Goal: Task Accomplishment & Management: Manage account settings

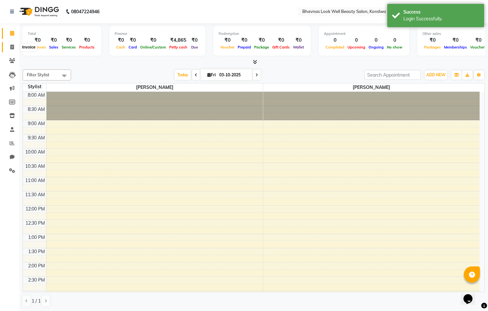
click at [15, 48] on span at bounding box center [11, 47] width 11 height 7
select select "service"
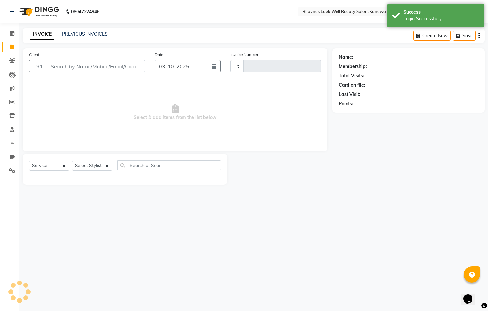
type input "0018"
select select "8628"
drag, startPoint x: 86, startPoint y: 21, endPoint x: 87, endPoint y: 25, distance: 3.9
click at [86, 24] on div "08047224946 Select Location × Bhavnas Look Well Beauty Salon, Kondwa Bdk Englis…" at bounding box center [246, 155] width 493 height 311
drag, startPoint x: 87, startPoint y: 25, endPoint x: 60, endPoint y: 84, distance: 64.4
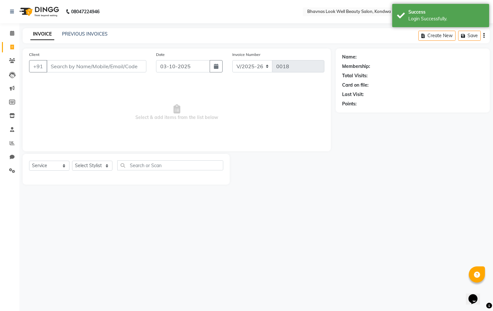
click at [60, 84] on span "Select & add items from the list below" at bounding box center [176, 112] width 295 height 65
click at [82, 34] on link "PREVIOUS INVOICES" at bounding box center [85, 34] width 46 height 6
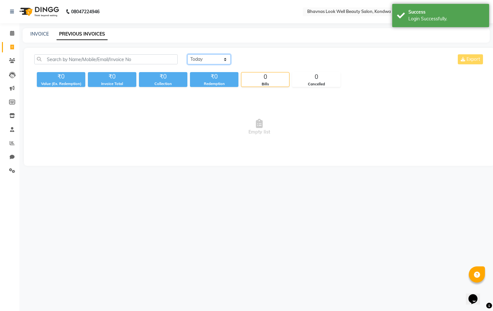
click at [217, 59] on select "Today Yesterday Custom Range" at bounding box center [208, 59] width 43 height 10
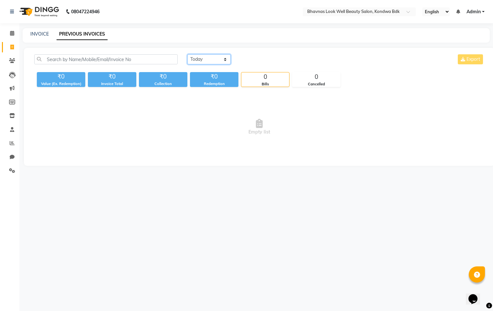
select select "range"
click at [187, 54] on select "Today Yesterday Custom Range" at bounding box center [208, 59] width 43 height 10
click at [262, 61] on input "03-10-2025" at bounding box center [261, 59] width 45 height 9
select select "10"
select select "2025"
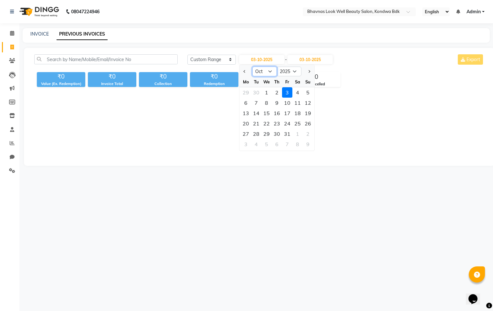
click at [268, 72] on select "Jan Feb Mar Apr May Jun Jul Aug Sep Oct Nov Dec" at bounding box center [264, 72] width 25 height 10
select select "4"
click at [252, 67] on select "Jan Feb Mar Apr May Jun Jul Aug Sep Oct Nov Dec" at bounding box center [264, 72] width 25 height 10
drag, startPoint x: 255, startPoint y: 91, endPoint x: 273, endPoint y: 88, distance: 18.0
click at [256, 92] on div "1" at bounding box center [256, 92] width 10 height 10
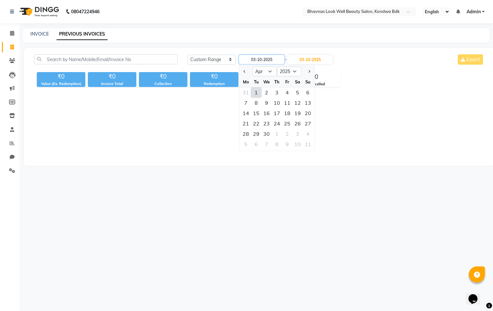
type input "01-04-2025"
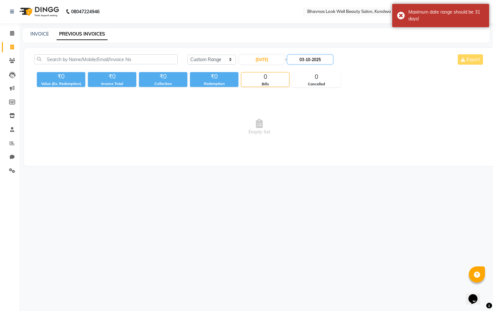
click at [318, 62] on input "03-10-2025" at bounding box center [309, 59] width 45 height 9
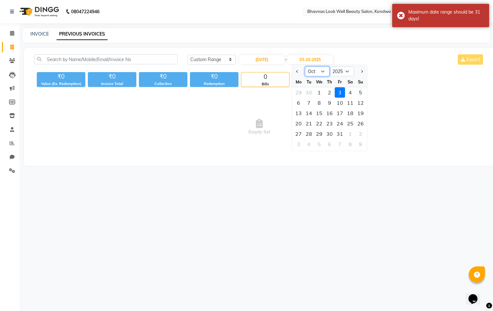
click at [322, 71] on select "Apr May Jun Jul Aug Sep Oct Nov Dec" at bounding box center [317, 72] width 25 height 10
select select "4"
click at [305, 67] on select "Apr May Jun Jul Aug Sep Oct Nov Dec" at bounding box center [317, 72] width 25 height 10
click at [320, 131] on div "30" at bounding box center [319, 133] width 10 height 10
type input "30-04-2025"
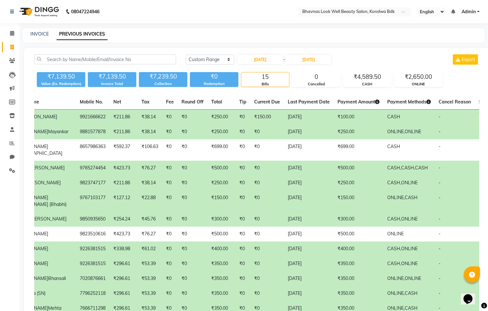
click at [478, 114] on span "PARTIAL PAID" at bounding box center [491, 117] width 26 height 6
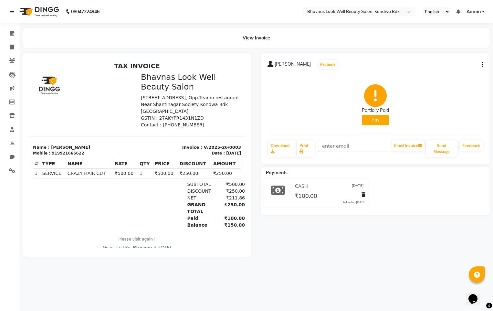
click at [381, 118] on button "Pay" at bounding box center [375, 120] width 27 height 10
select select "1"
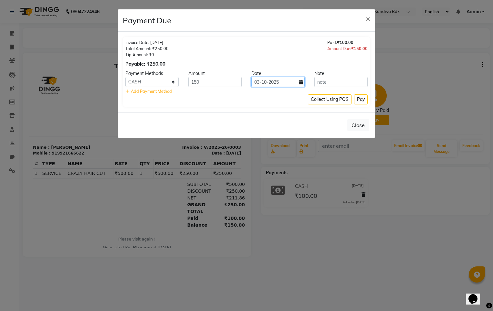
click at [301, 85] on input "03-10-2025" at bounding box center [277, 82] width 53 height 10
select select "10"
select select "2025"
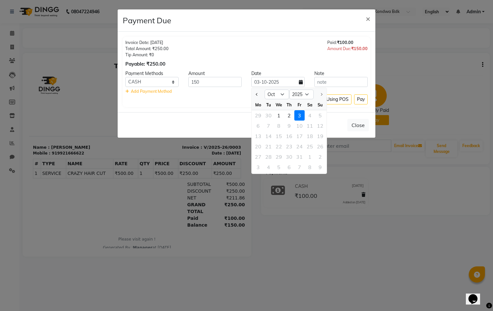
click at [405, 192] on ngb-modal-window "Payment Due × Invoice Date: [DATE] Total Amount: ₹250.00 Tip Amount: ₹0 Payable…" at bounding box center [246, 155] width 493 height 311
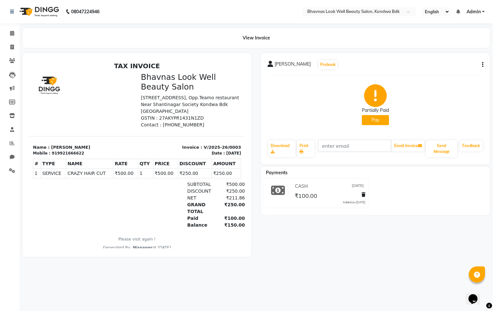
click at [482, 65] on icon "button" at bounding box center [482, 65] width 1 height 0
click at [312, 85] on div "Partially Paid Pay" at bounding box center [375, 104] width 216 height 48
click at [363, 194] on icon at bounding box center [363, 194] width 4 height 5
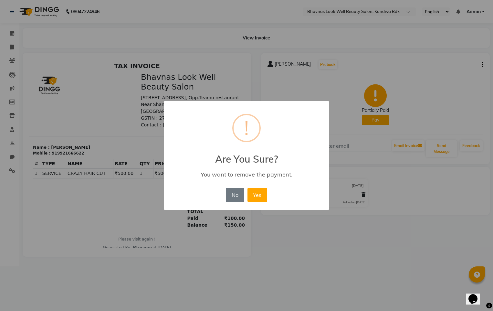
click at [261, 190] on button "Yes" at bounding box center [257, 195] width 20 height 14
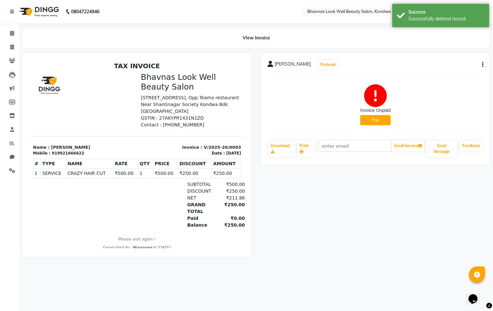
click at [483, 65] on icon "button" at bounding box center [482, 65] width 1 height 0
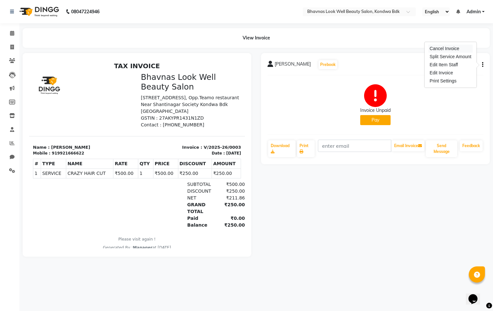
click at [456, 47] on div "Cancel Invoice" at bounding box center [450, 49] width 44 height 8
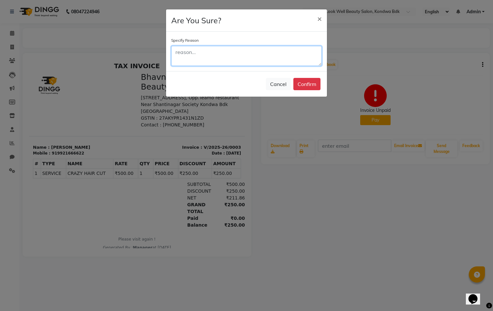
click at [310, 58] on textarea at bounding box center [246, 56] width 150 height 20
type textarea "DATE"
click at [302, 85] on button "Confirm" at bounding box center [306, 84] width 27 height 12
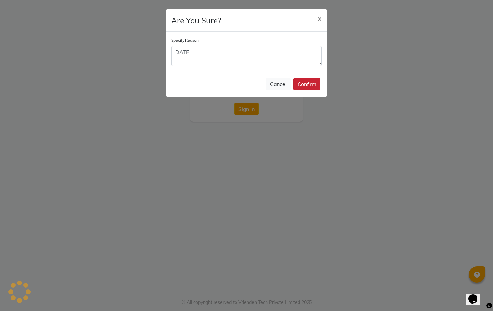
type input "9422348584"
click at [302, 84] on button "Confirm" at bounding box center [306, 84] width 27 height 12
click at [307, 83] on button "Confirm" at bounding box center [306, 84] width 27 height 12
click at [319, 18] on span "×" at bounding box center [319, 19] width 5 height 10
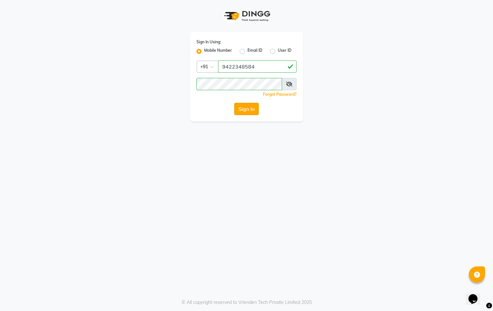
click at [244, 111] on button "Sign In" at bounding box center [246, 109] width 25 height 12
